Goal: Navigation & Orientation: Find specific page/section

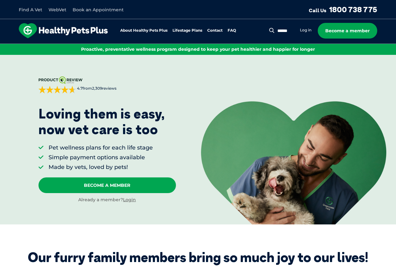
click at [31, 10] on link "Find A Vet" at bounding box center [30, 10] width 23 height 6
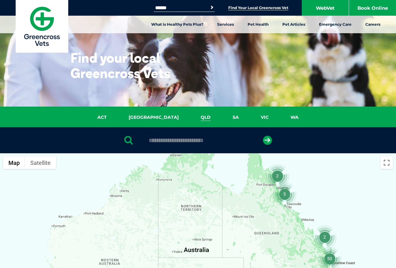
click at [190, 118] on link "QLD" at bounding box center [206, 117] width 32 height 7
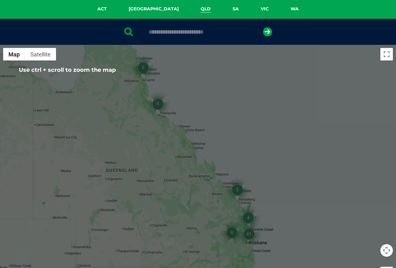
scroll to position [81, 0]
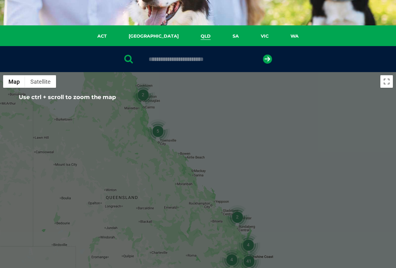
click at [169, 59] on input "text" at bounding box center [198, 59] width 105 height 6
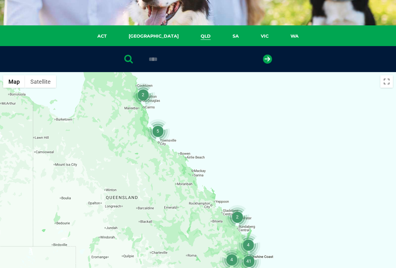
type input "****"
click at [263, 54] on button "submit" at bounding box center [267, 58] width 9 height 9
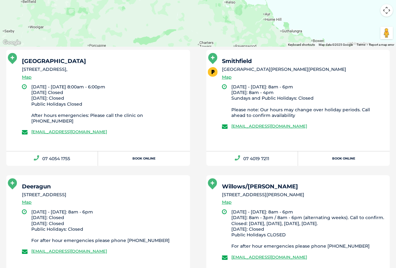
scroll to position [341, 0]
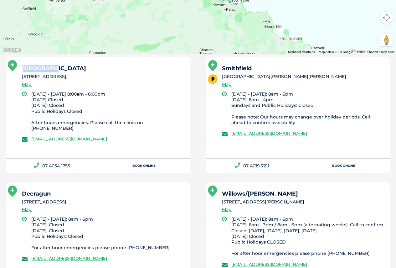
drag, startPoint x: 22, startPoint y: 68, endPoint x: 53, endPoint y: 69, distance: 31.0
click at [53, 69] on h5 "[GEOGRAPHIC_DATA]" at bounding box center [103, 68] width 162 height 6
click at [52, 69] on h5 "[GEOGRAPHIC_DATA]" at bounding box center [103, 68] width 162 height 6
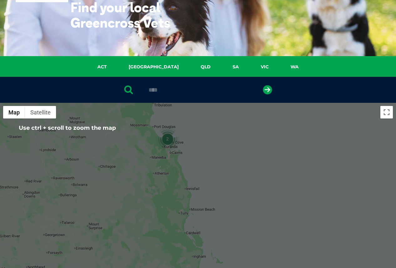
scroll to position [28, 0]
